Goal: Obtain resource: Download file/media

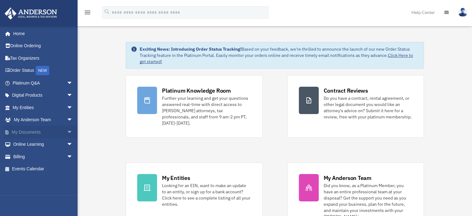
click at [67, 129] on span "arrow_drop_down" at bounding box center [73, 132] width 12 height 13
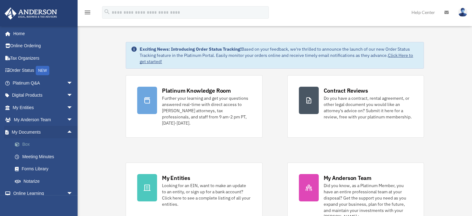
click at [29, 141] on link "Box" at bounding box center [46, 144] width 74 height 12
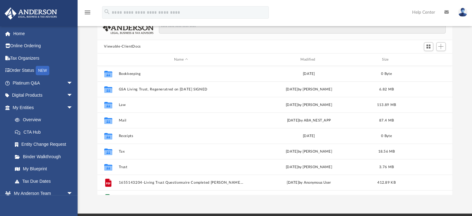
scroll to position [43, 0]
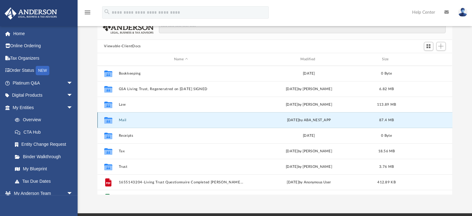
click at [122, 118] on button "Mail" at bounding box center [181, 120] width 125 height 4
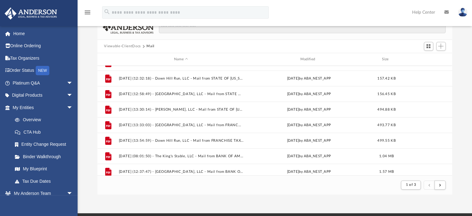
scroll to position [28, 0]
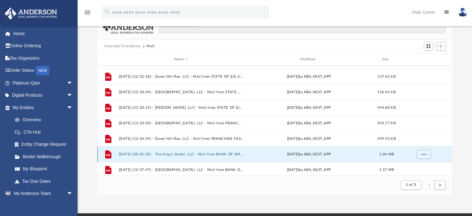
click at [218, 152] on button "2024.11.08 (08:01:50) - The King's Stable, LLC - Mail from BANK OF AMERICA.pdf" at bounding box center [181, 154] width 125 height 4
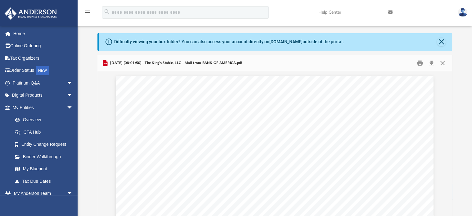
scroll to position [5, 0]
click at [441, 42] on button "Close" at bounding box center [441, 42] width 9 height 9
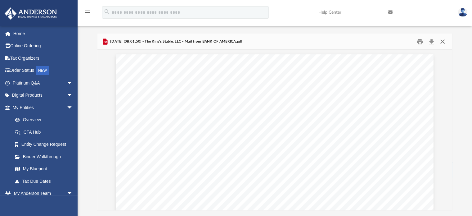
click at [441, 42] on button "Close" at bounding box center [442, 42] width 11 height 10
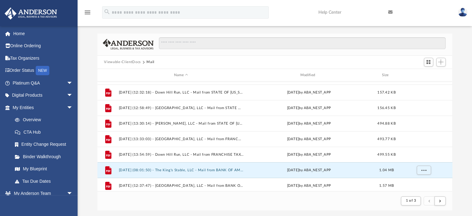
click at [117, 64] on button "Viewable-ClientDocs" at bounding box center [122, 62] width 37 height 6
click at [117, 62] on button "Viewable-ClientDocs" at bounding box center [122, 62] width 37 height 6
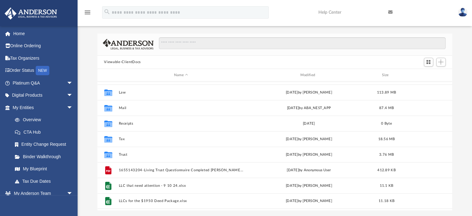
scroll to position [136, 350]
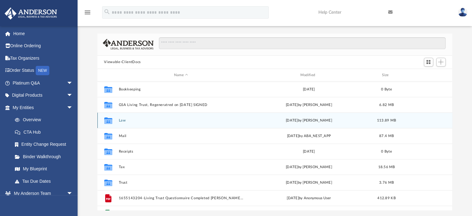
click at [123, 120] on button "Law" at bounding box center [181, 120] width 125 height 4
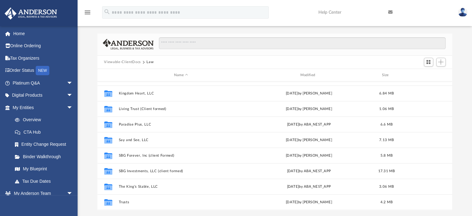
scroll to position [106, 0]
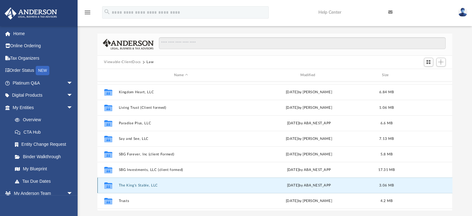
click at [153, 184] on button "The King's Stable, LLC" at bounding box center [181, 185] width 125 height 4
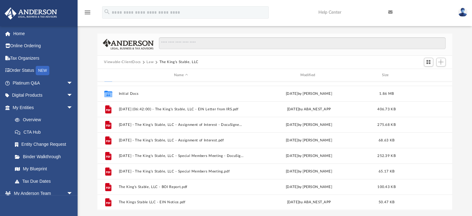
scroll to position [0, 0]
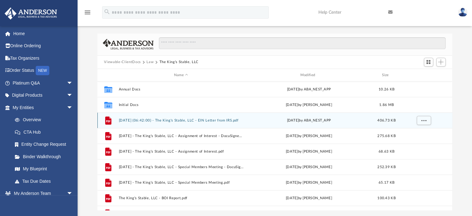
click at [179, 120] on button "2024.08.21 (06:42:00) - The King's Stable, LLC - EIN Letter from IRS.pdf" at bounding box center [181, 120] width 125 height 4
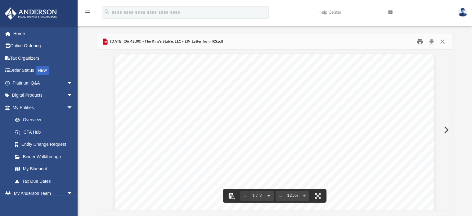
click at [419, 42] on button "Print" at bounding box center [420, 42] width 12 height 10
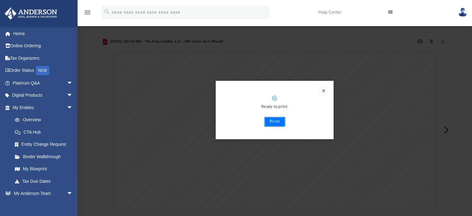
click at [272, 121] on button "Print" at bounding box center [275, 122] width 21 height 10
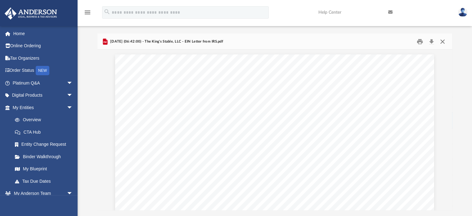
click at [443, 41] on button "Close" at bounding box center [442, 42] width 11 height 10
